Goal: Navigation & Orientation: Find specific page/section

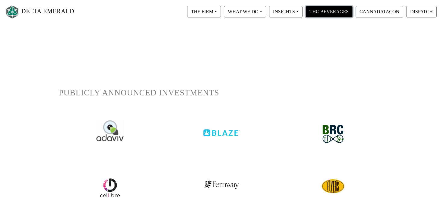
click at [321, 14] on button "THC BEVERAGES" at bounding box center [328, 11] width 47 height 11
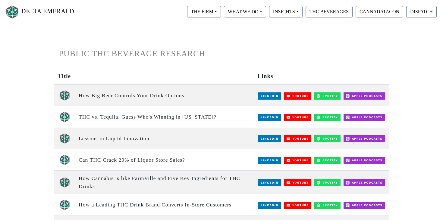
scroll to position [41, 0]
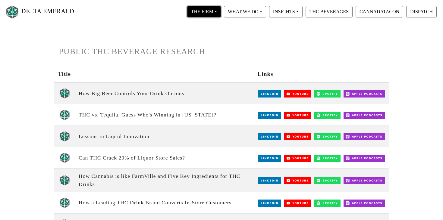
click at [202, 10] on button "THE FIRM" at bounding box center [204, 11] width 34 height 11
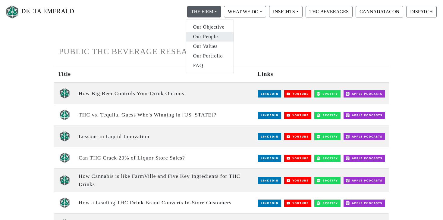
click at [201, 36] on link "Our People" at bounding box center [210, 37] width 48 height 10
